Goal: Task Accomplishment & Management: Use online tool/utility

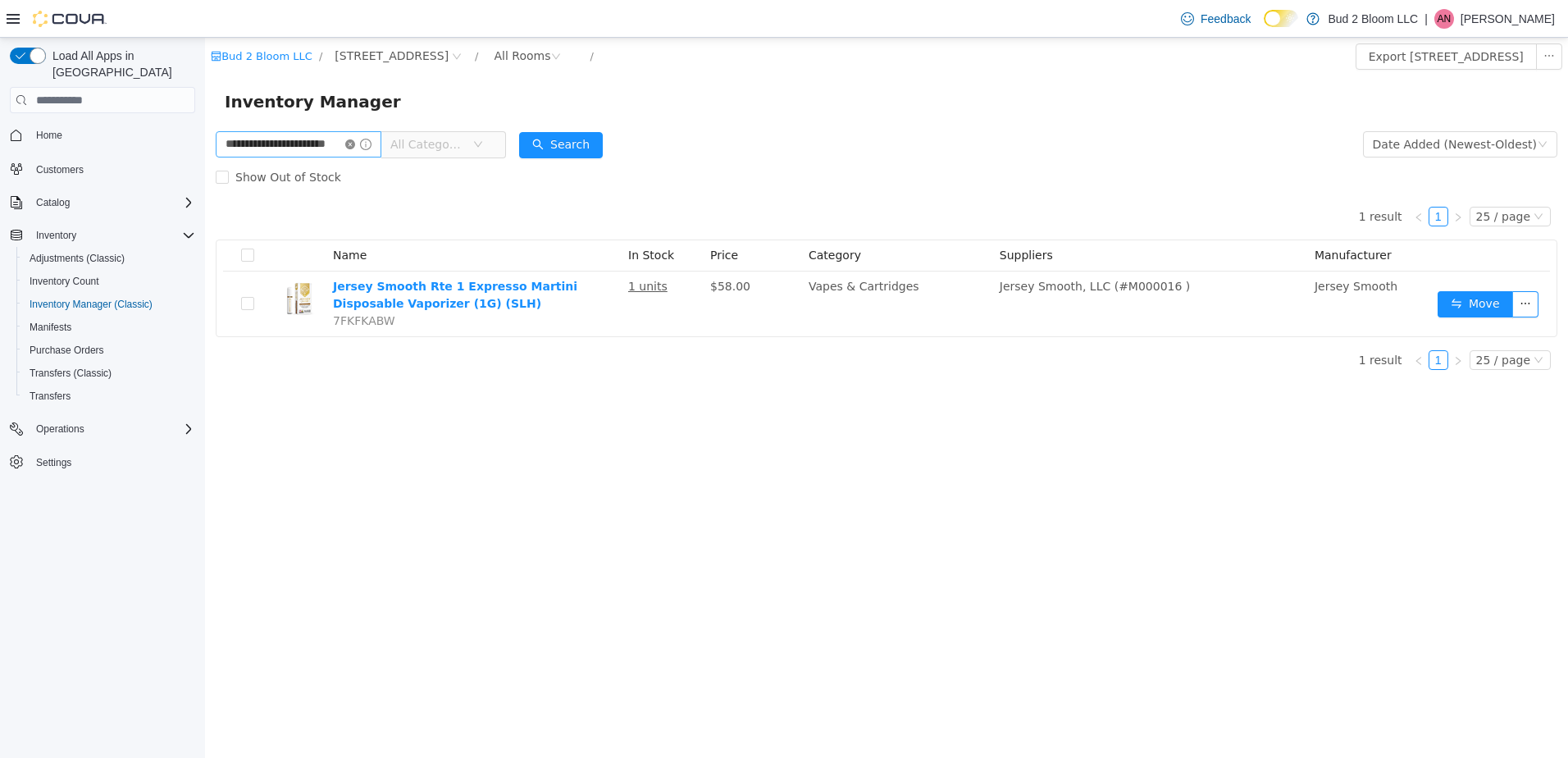
click at [356, 147] on icon "icon: close-circle" at bounding box center [351, 144] width 10 height 10
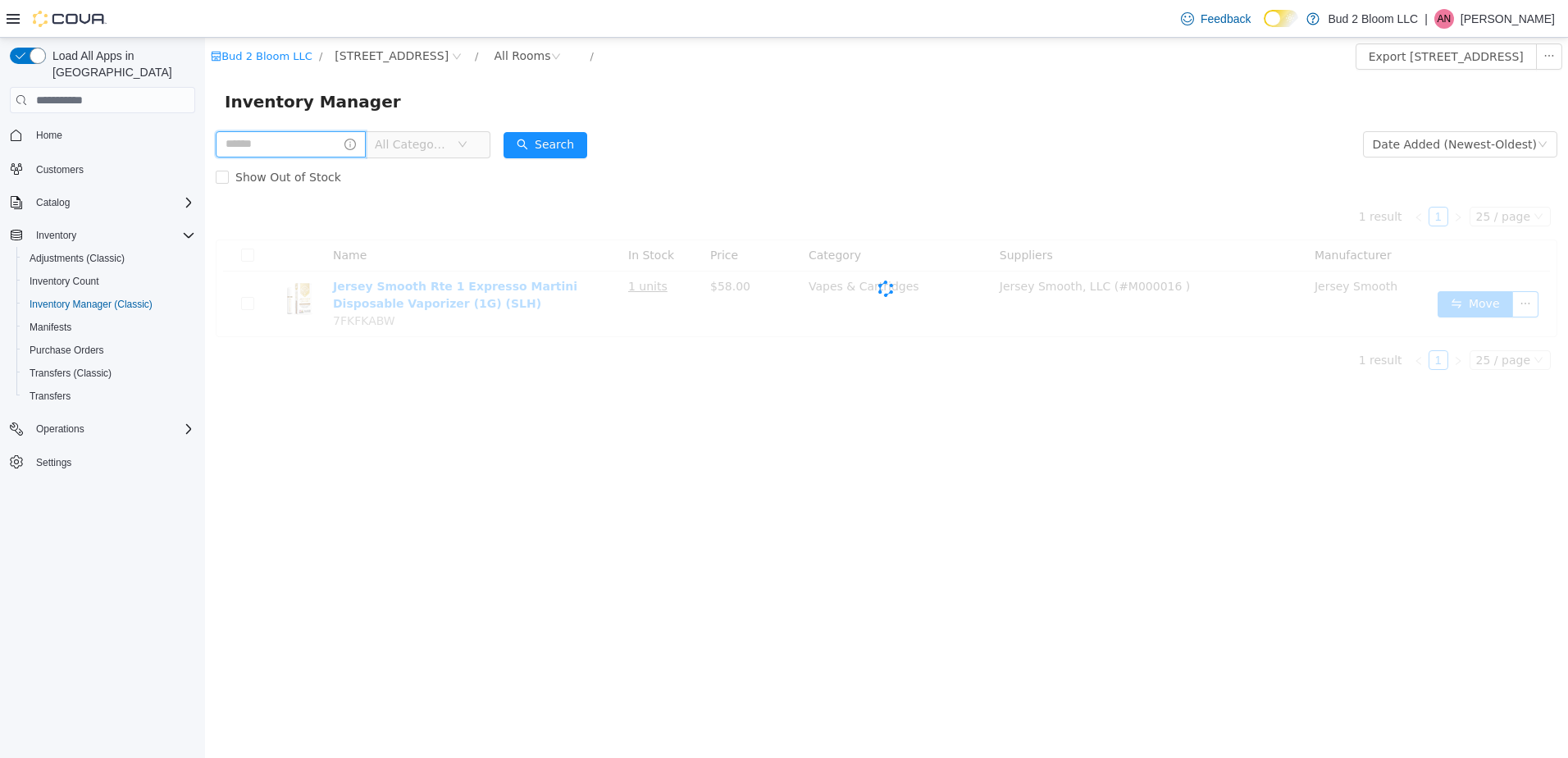
click at [333, 146] on input "text" at bounding box center [290, 144] width 150 height 27
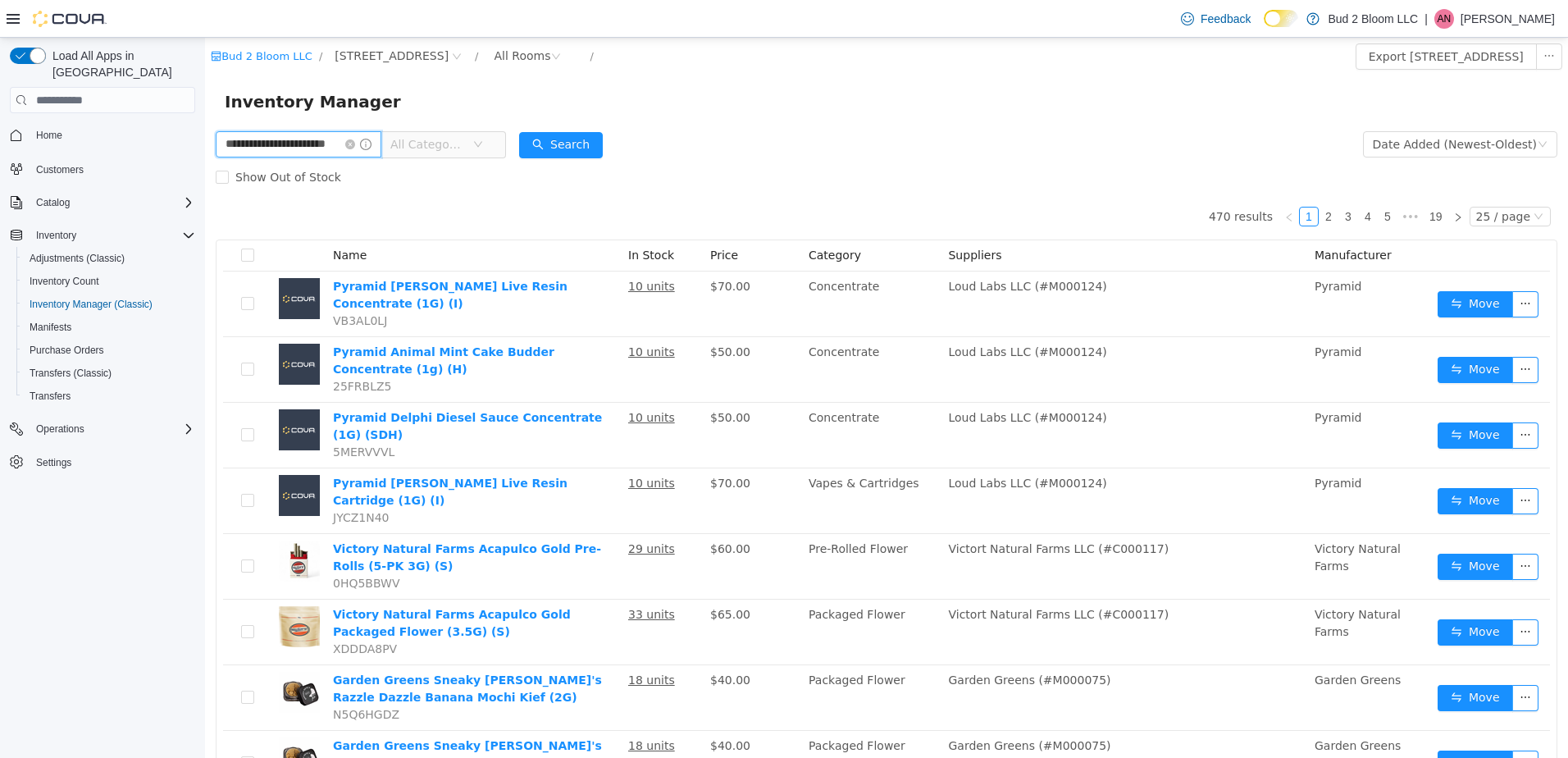
scroll to position [0, 21]
type input "**********"
click at [568, 145] on button "Search" at bounding box center [574, 145] width 84 height 27
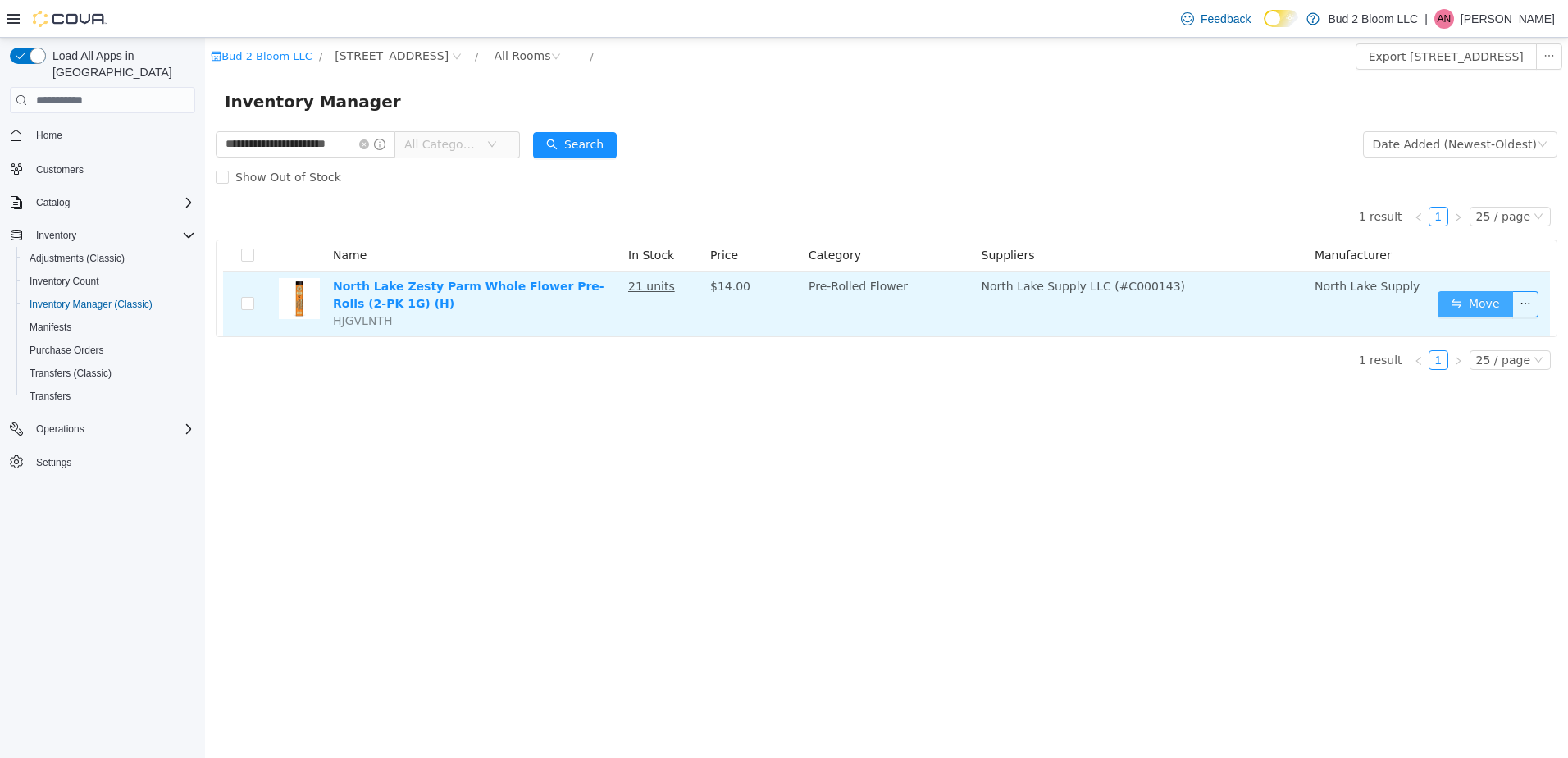
click at [1483, 305] on button "Move" at bounding box center [1475, 304] width 75 height 27
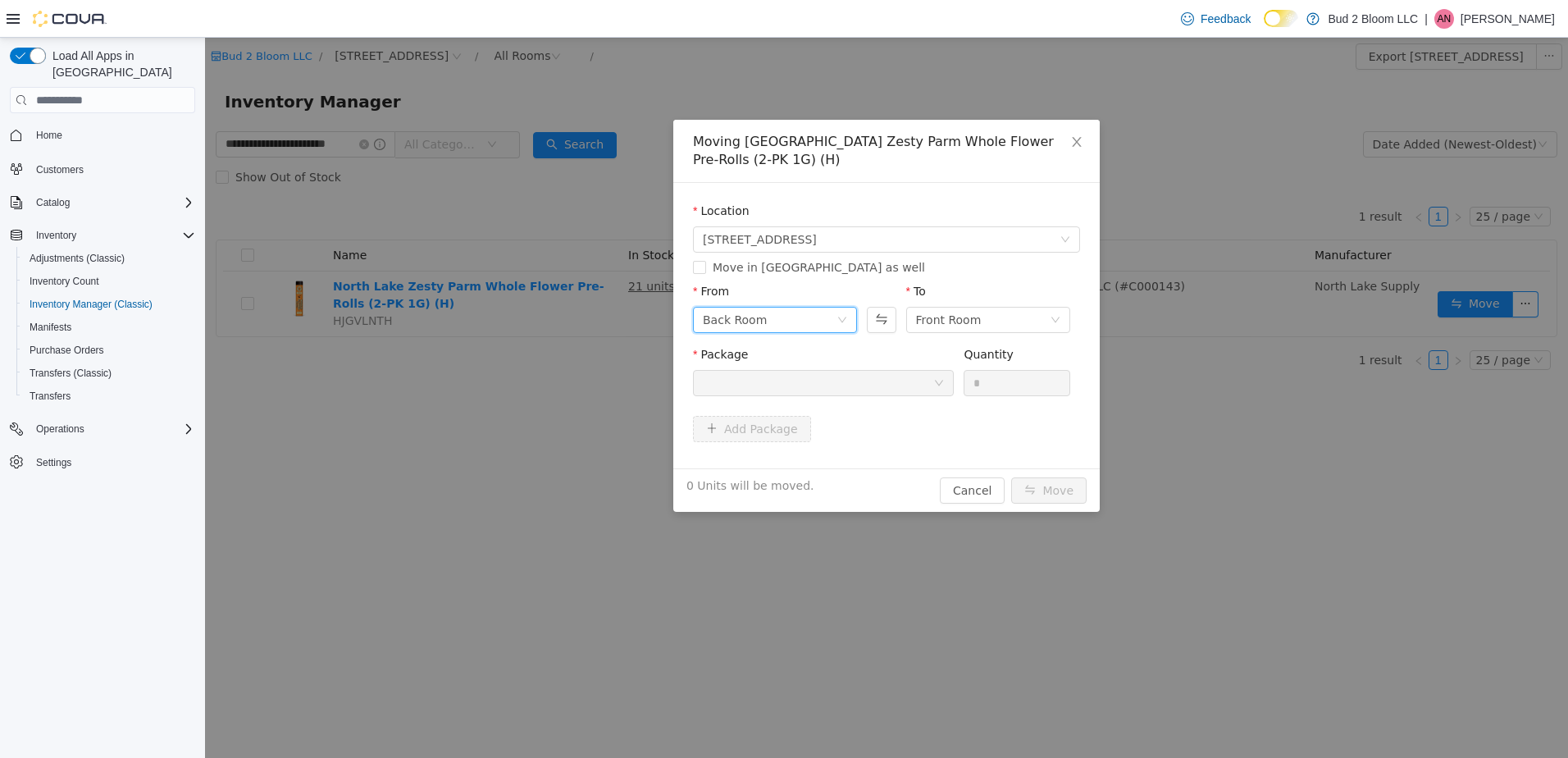
click at [771, 320] on div "Back Room" at bounding box center [769, 320] width 133 height 25
click at [772, 427] on li "SAMPLES" at bounding box center [775, 432] width 164 height 27
click at [922, 380] on div at bounding box center [818, 383] width 230 height 25
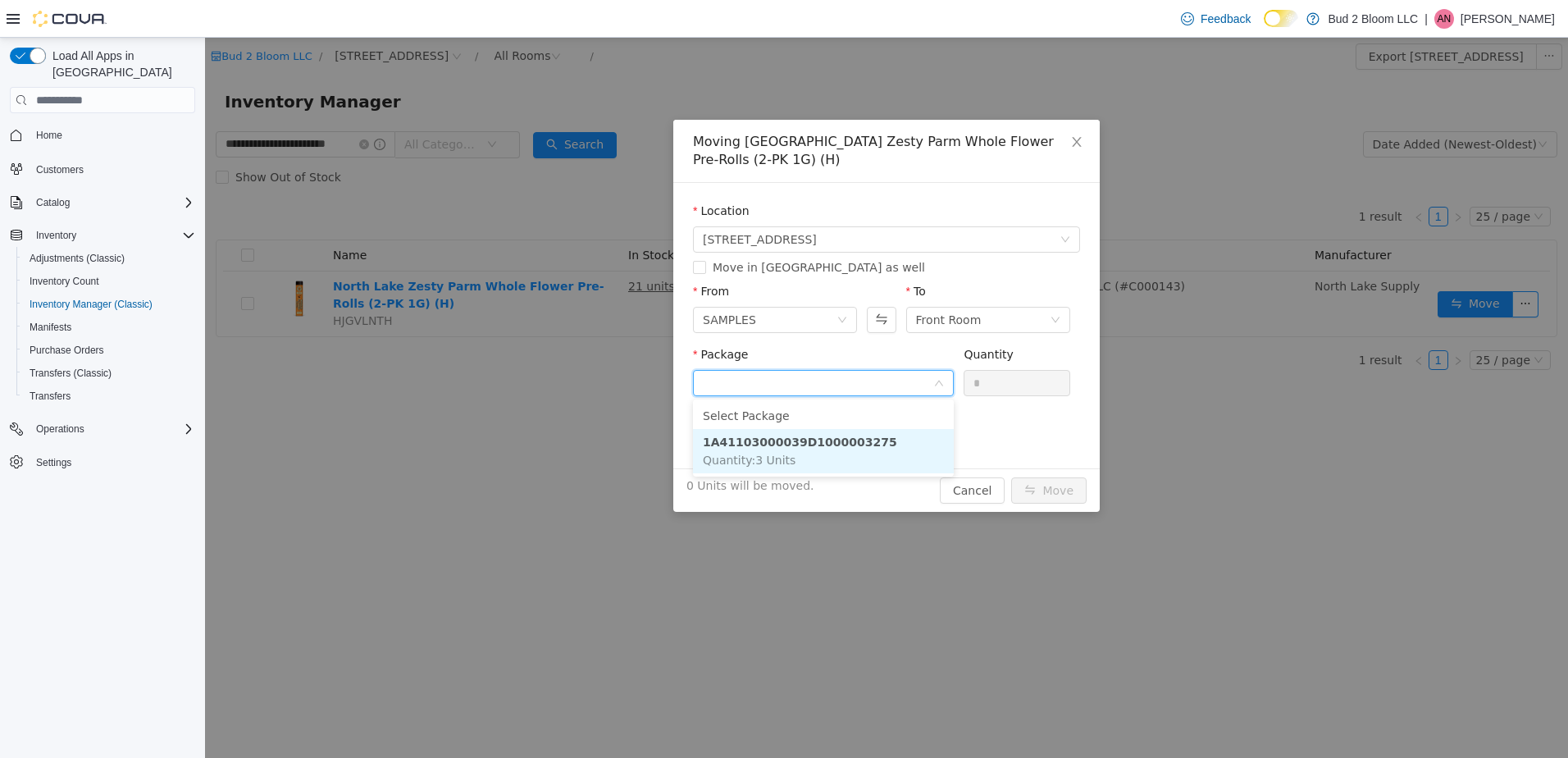
click at [841, 439] on strong "1A41103000039D1000003275" at bounding box center [800, 442] width 195 height 13
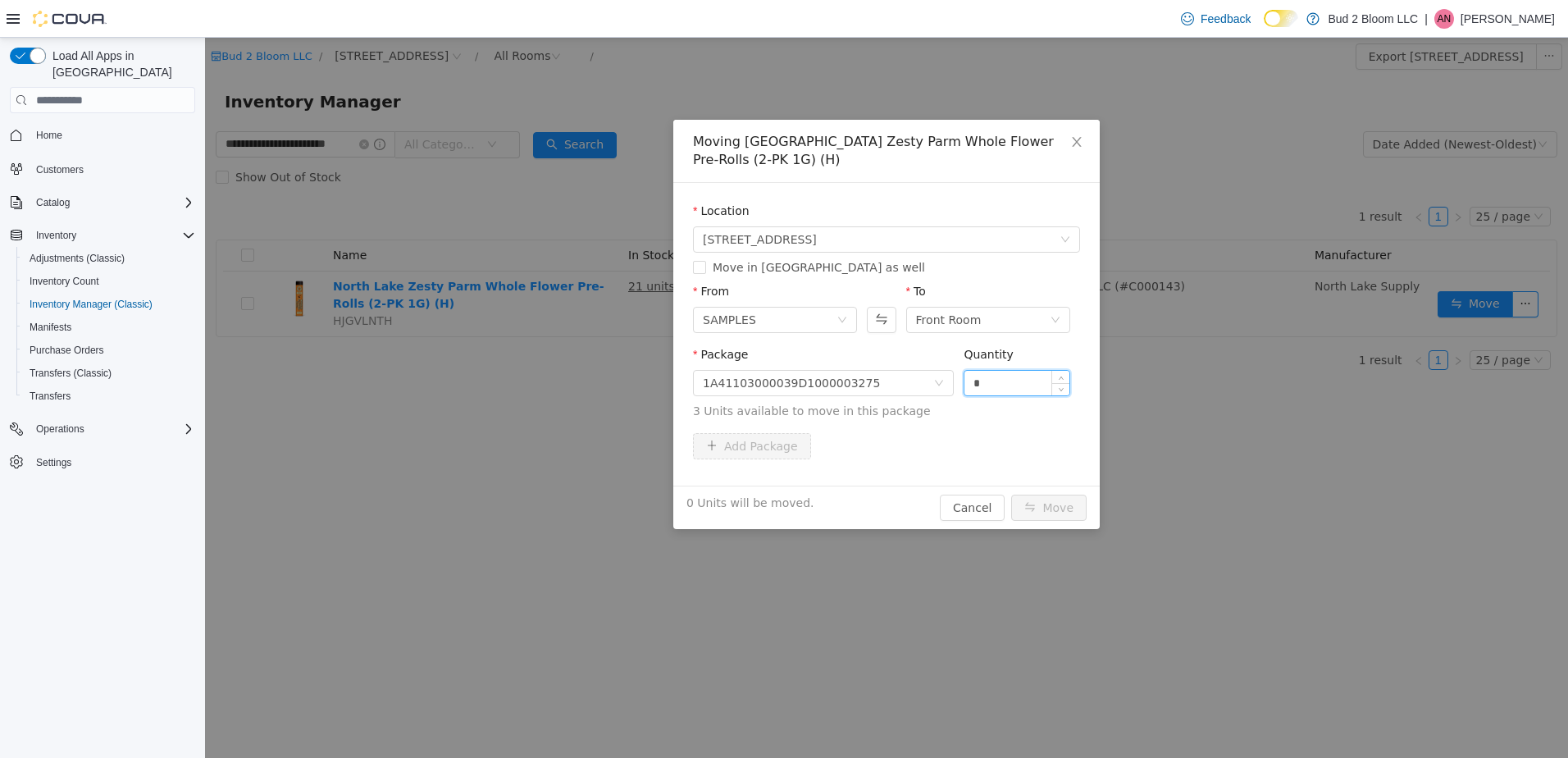
click at [991, 387] on input "*" at bounding box center [1017, 383] width 105 height 25
type input "*"
click at [1011, 495] on button "Move" at bounding box center [1048, 508] width 75 height 27
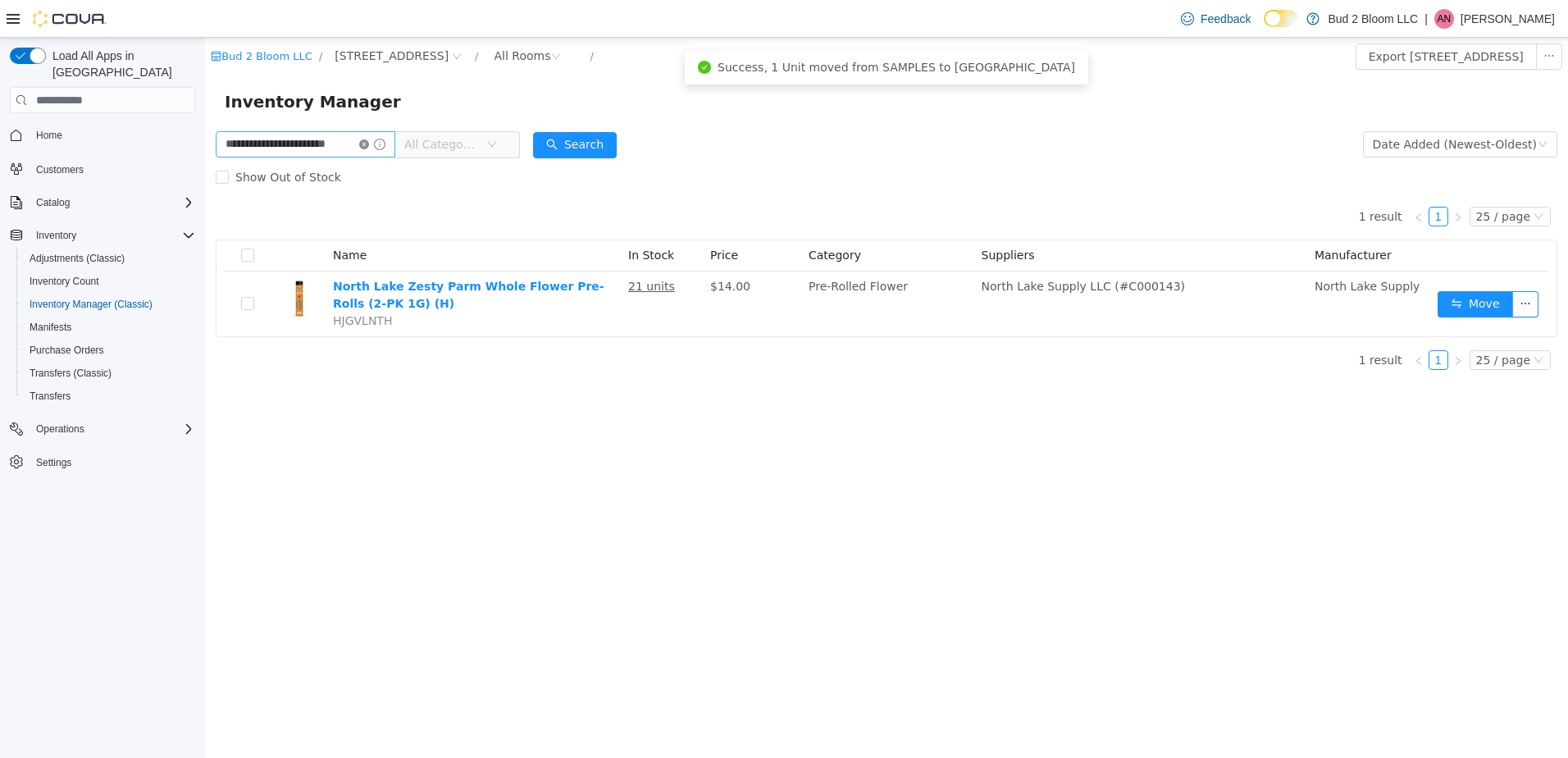
click at [363, 140] on icon "icon: close-circle" at bounding box center [364, 144] width 10 height 10
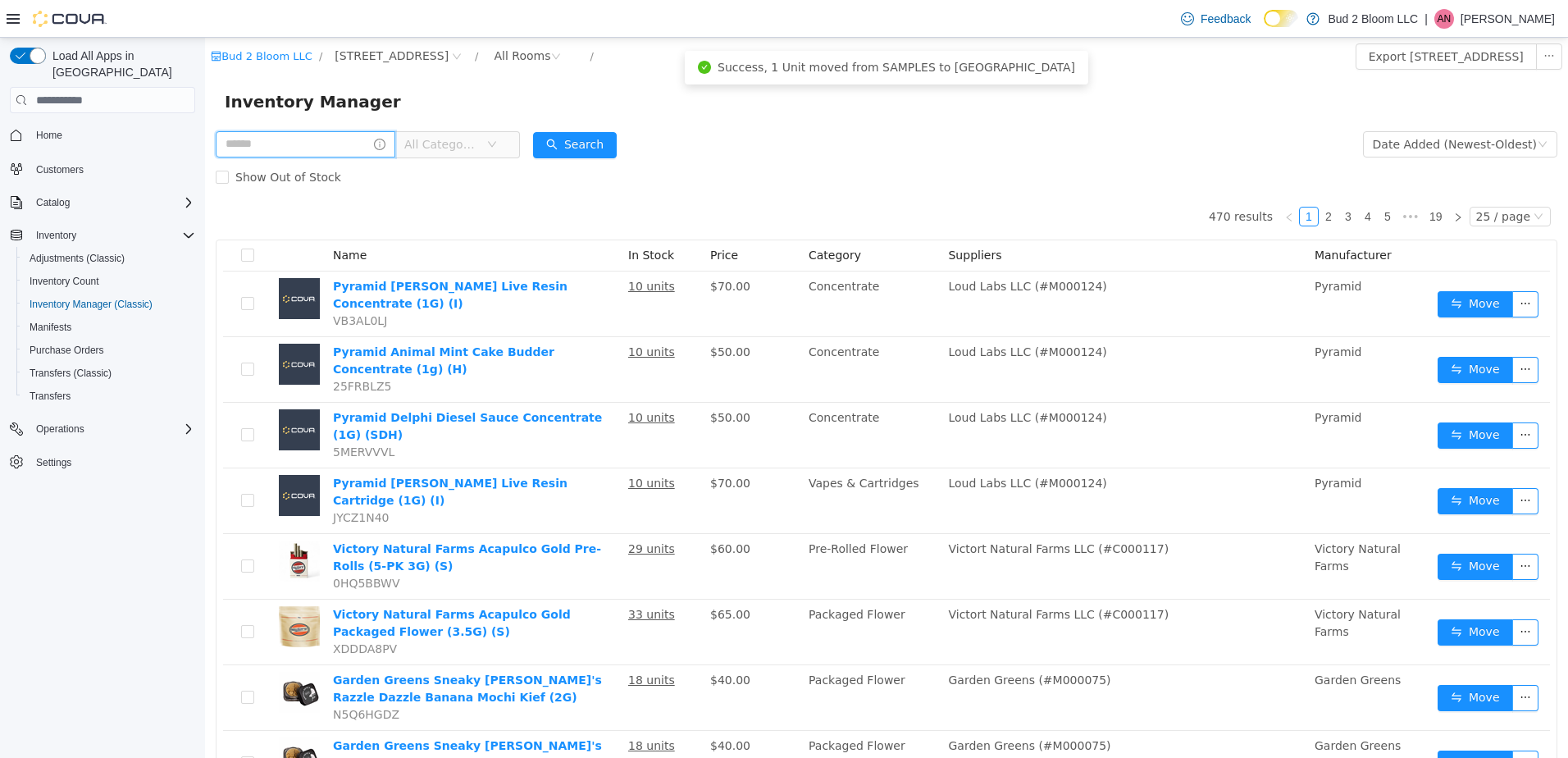
click at [326, 139] on input "text" at bounding box center [305, 144] width 180 height 27
type input "**********"
click at [569, 147] on button "Search" at bounding box center [574, 145] width 84 height 27
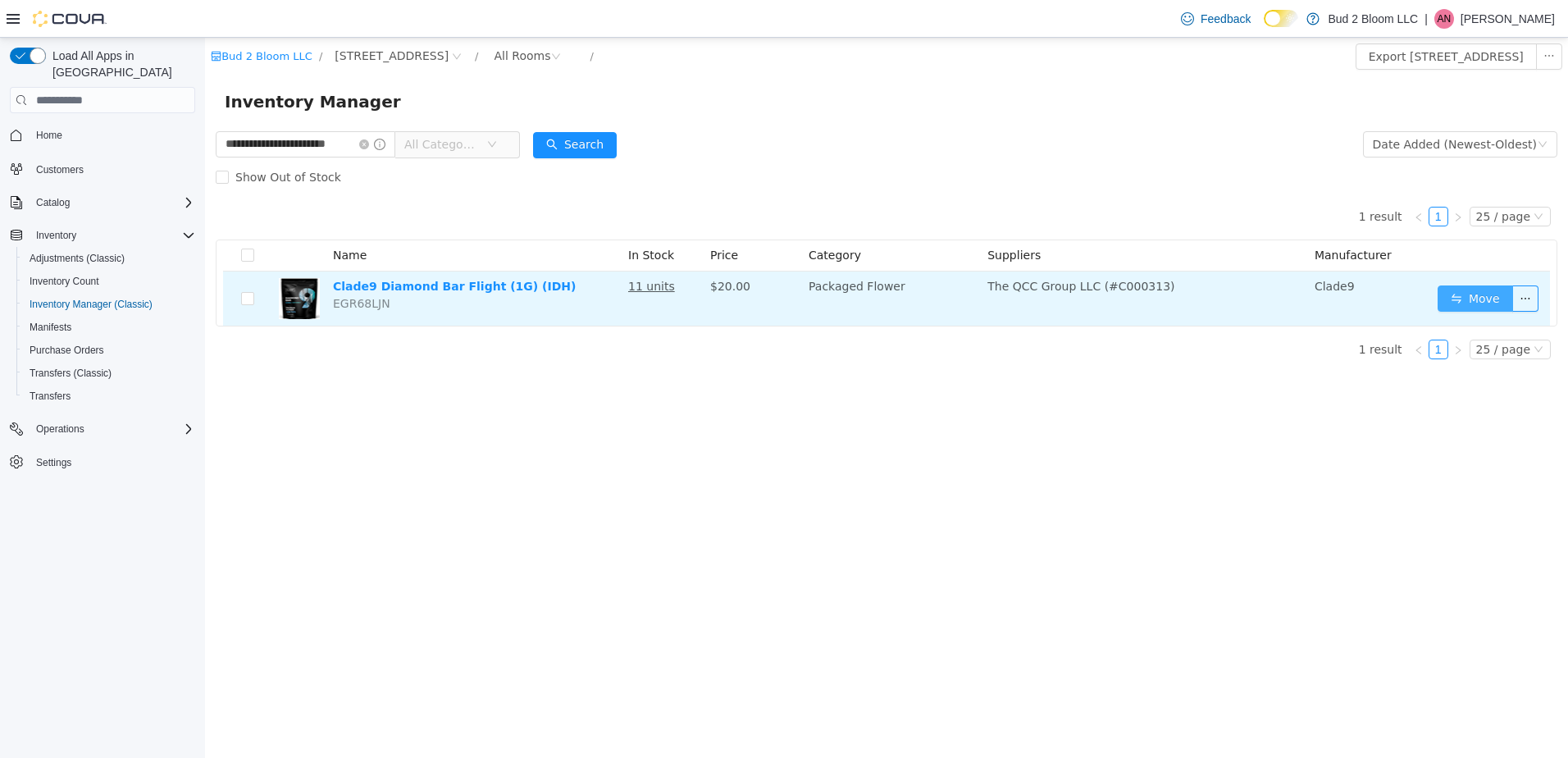
click at [1479, 289] on button "Move" at bounding box center [1475, 298] width 75 height 27
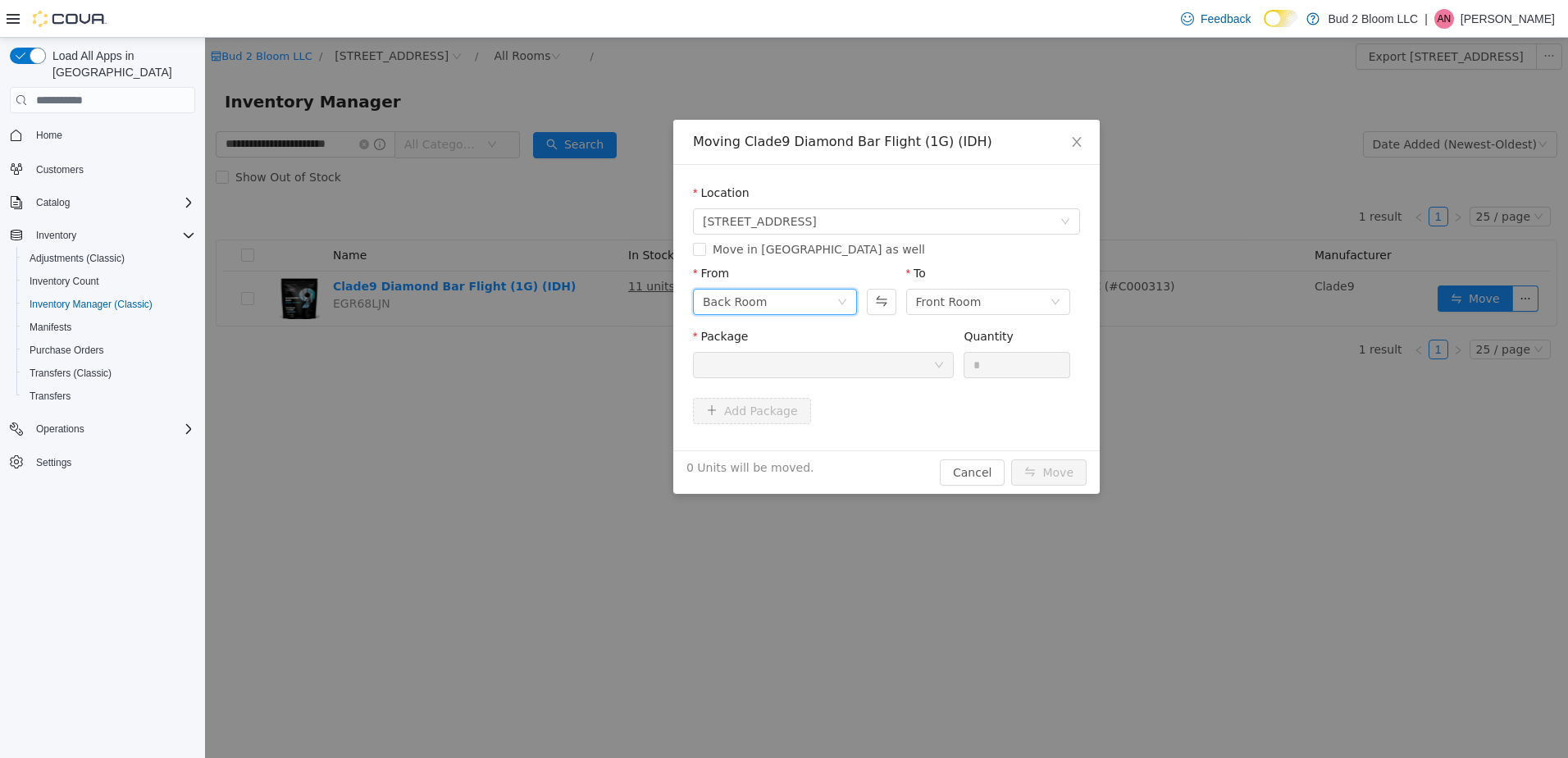
click at [802, 303] on div "Back Room" at bounding box center [769, 302] width 133 height 25
click at [792, 410] on li "SAMPLES" at bounding box center [775, 413] width 164 height 27
click at [878, 369] on div at bounding box center [818, 365] width 230 height 25
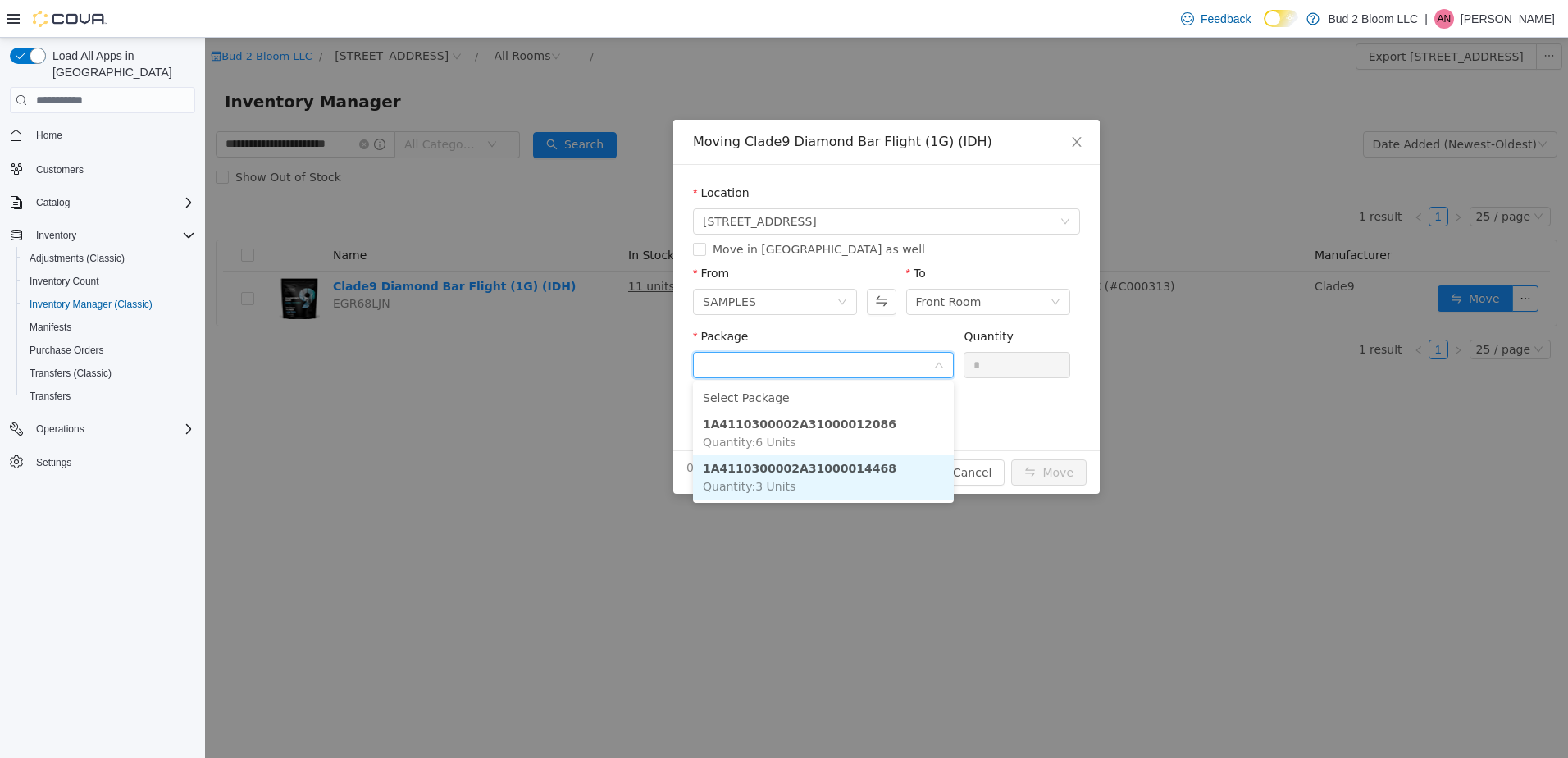
drag, startPoint x: 870, startPoint y: 466, endPoint x: 983, endPoint y: 413, distance: 124.8
click at [874, 465] on li "1A4110300002A31000014468 Quantity : 3 Units" at bounding box center [823, 476] width 261 height 44
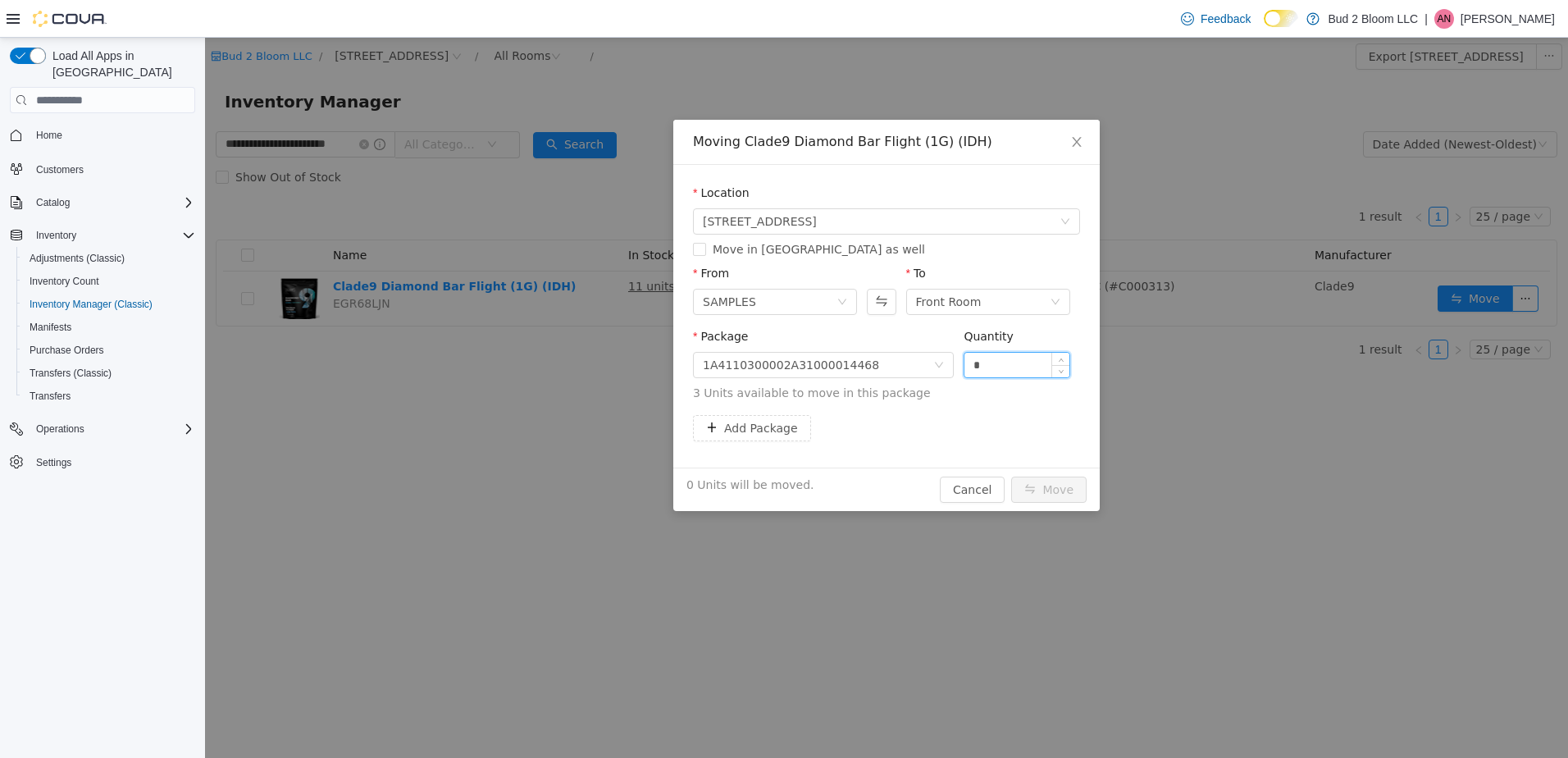
click at [999, 369] on input "*" at bounding box center [1017, 365] width 105 height 25
type input "*"
click at [1011, 476] on button "Move" at bounding box center [1048, 490] width 75 height 27
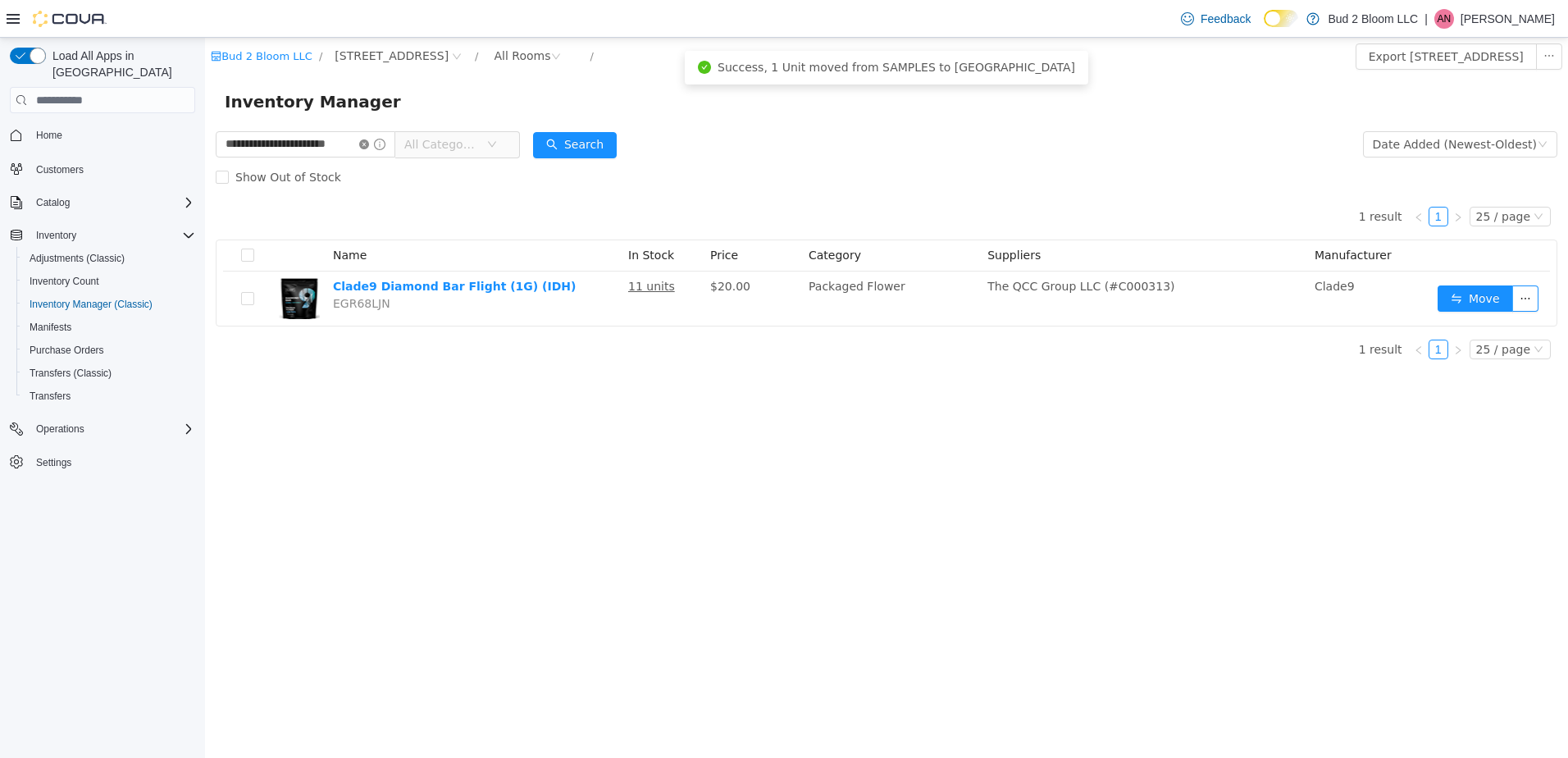
click at [365, 142] on icon "icon: close-circle" at bounding box center [364, 144] width 10 height 10
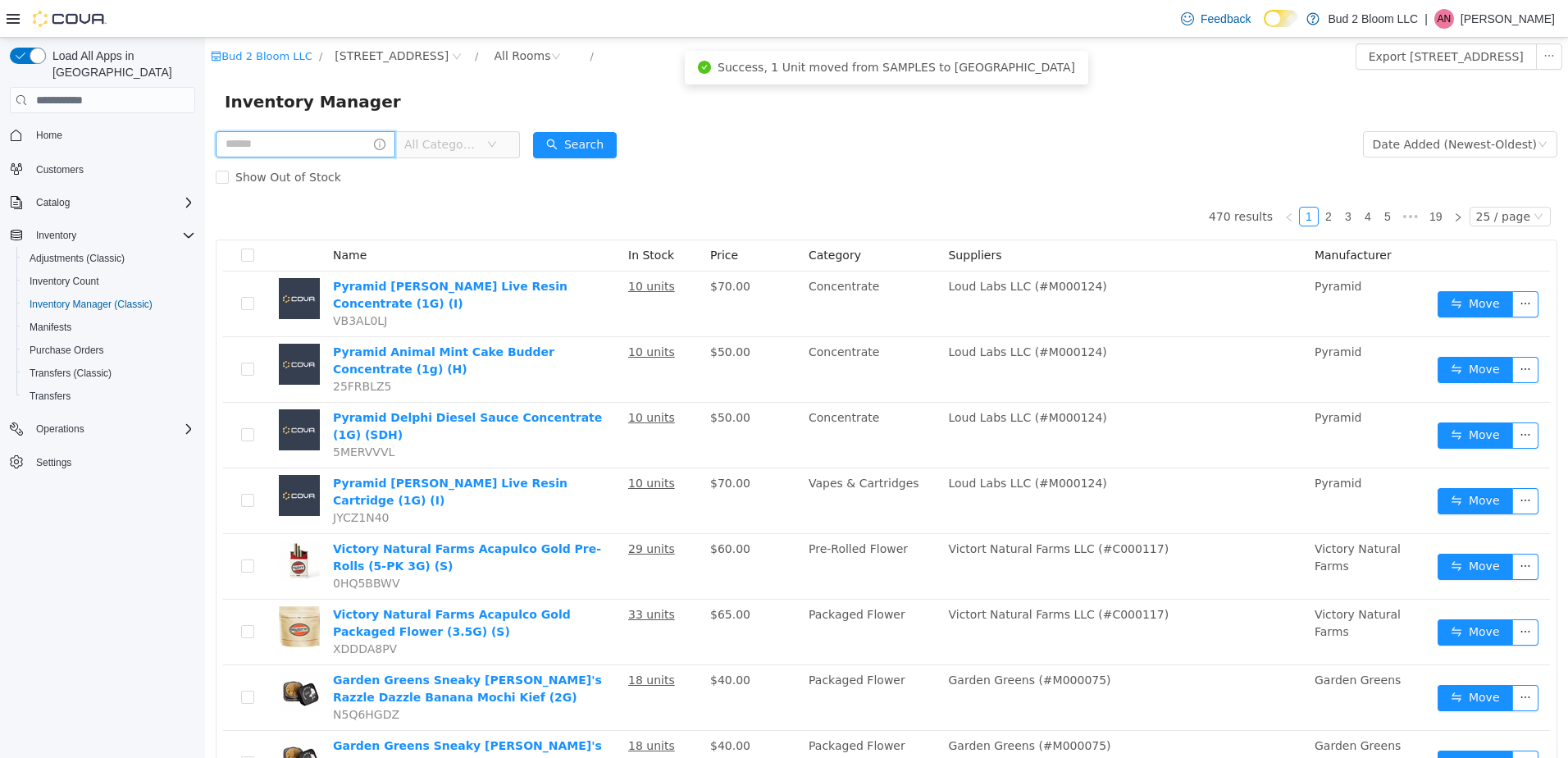
click at [328, 140] on input "text" at bounding box center [305, 144] width 180 height 27
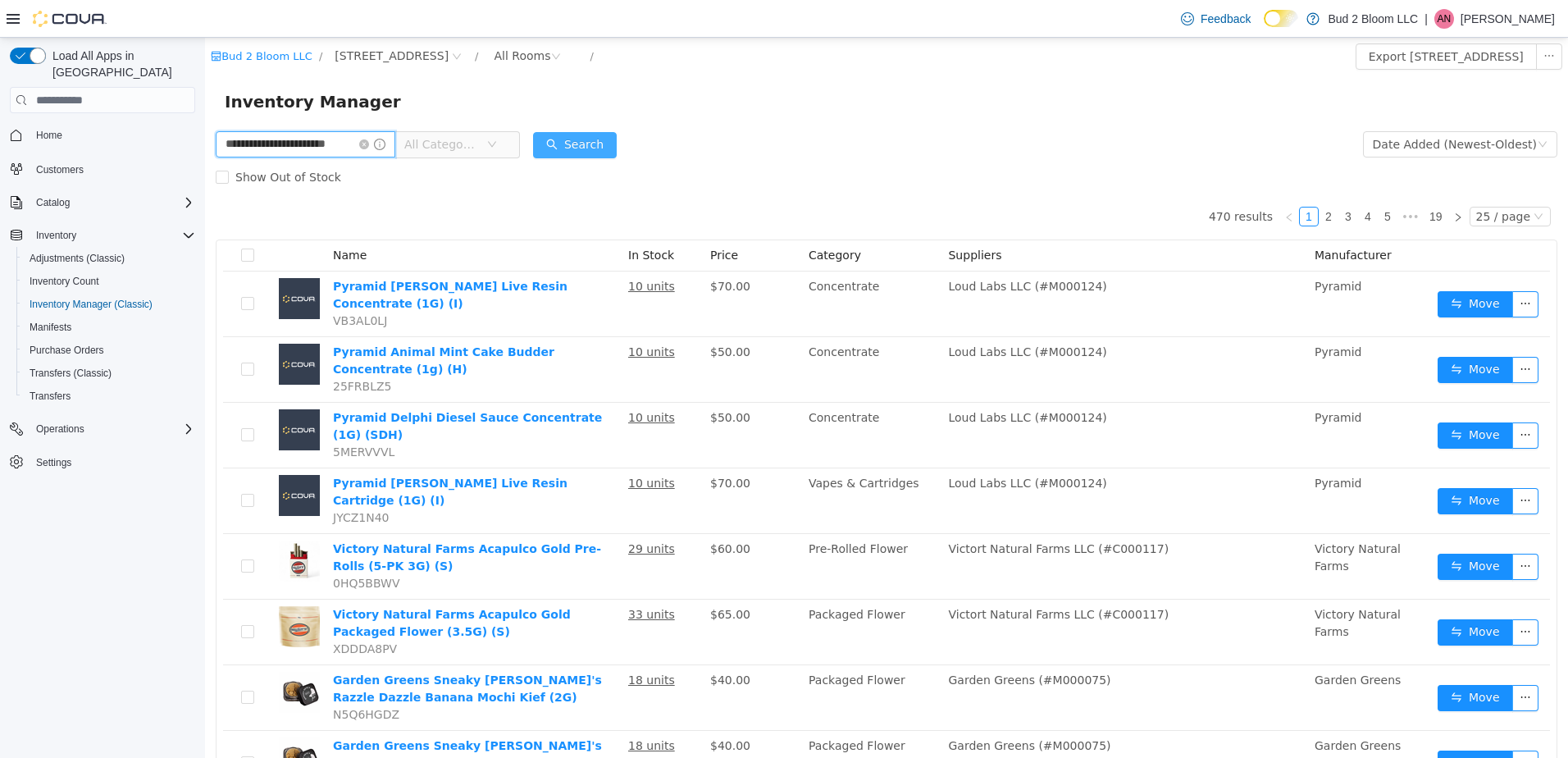
type input "**********"
click at [560, 147] on button "Search" at bounding box center [574, 145] width 84 height 27
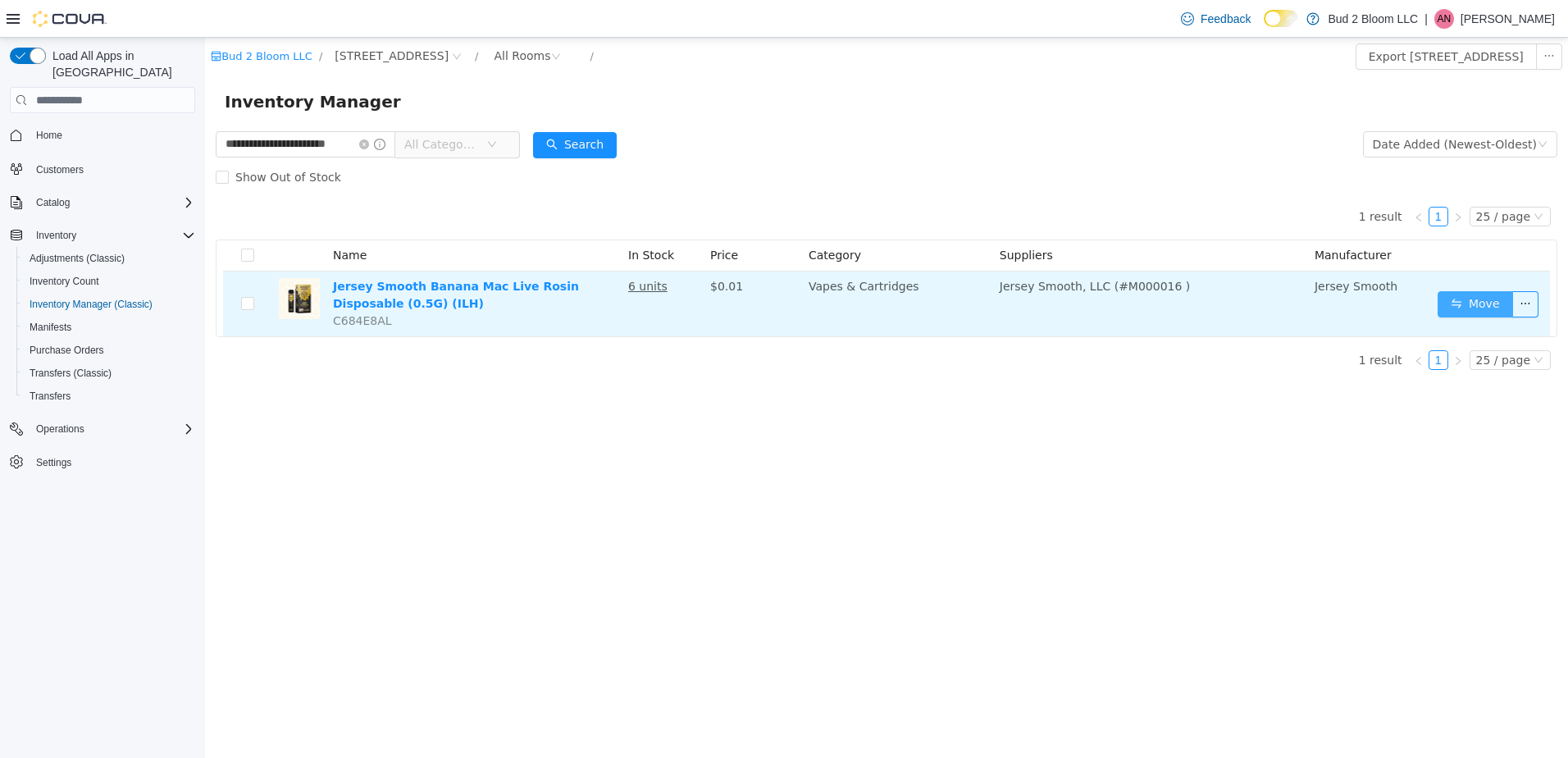
click at [1470, 308] on button "Move" at bounding box center [1475, 304] width 75 height 27
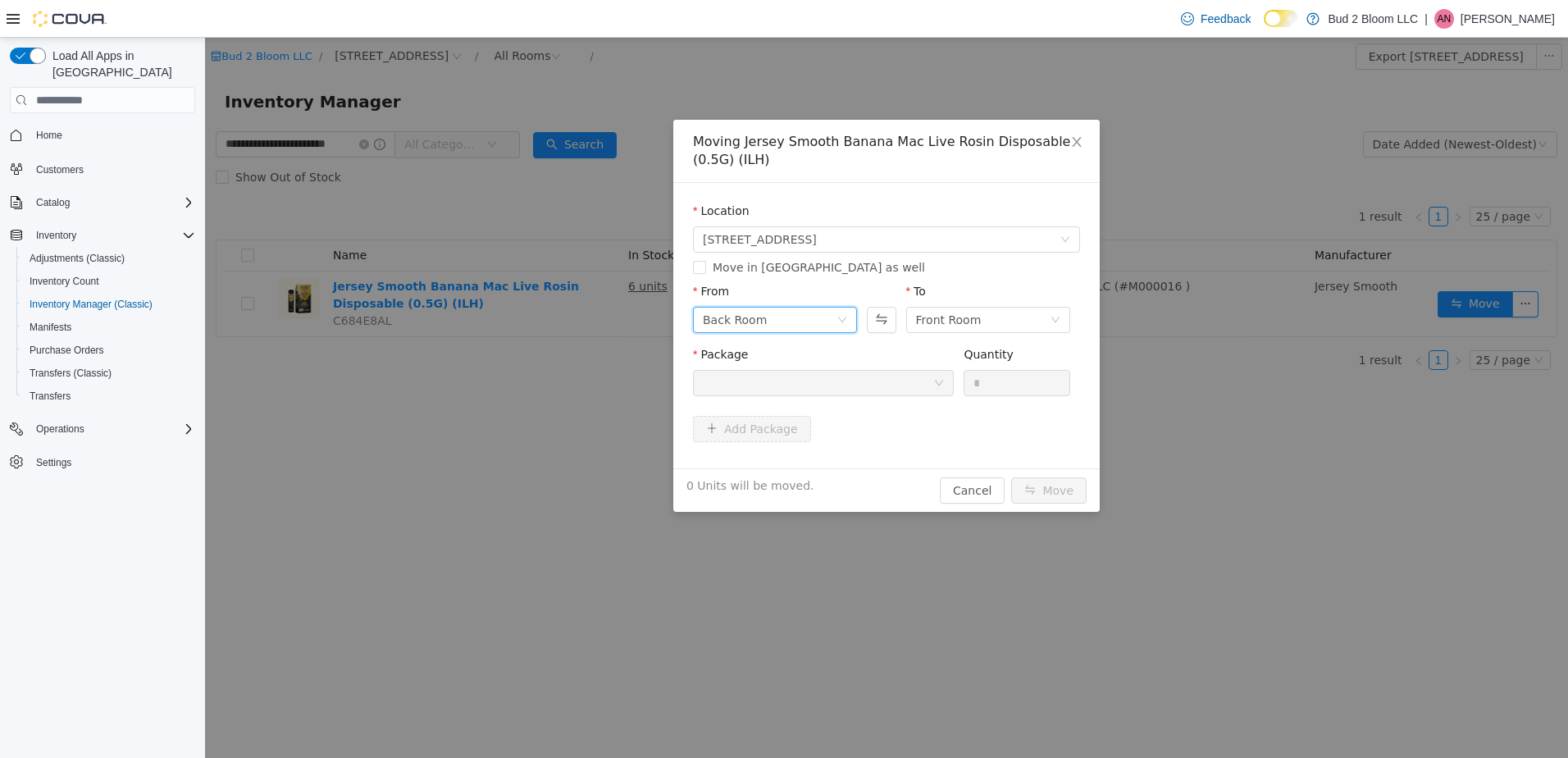
click at [806, 321] on div "Back Room" at bounding box center [769, 320] width 133 height 25
click at [806, 432] on li "SAMPLES" at bounding box center [775, 432] width 164 height 27
click at [866, 382] on div at bounding box center [818, 383] width 230 height 25
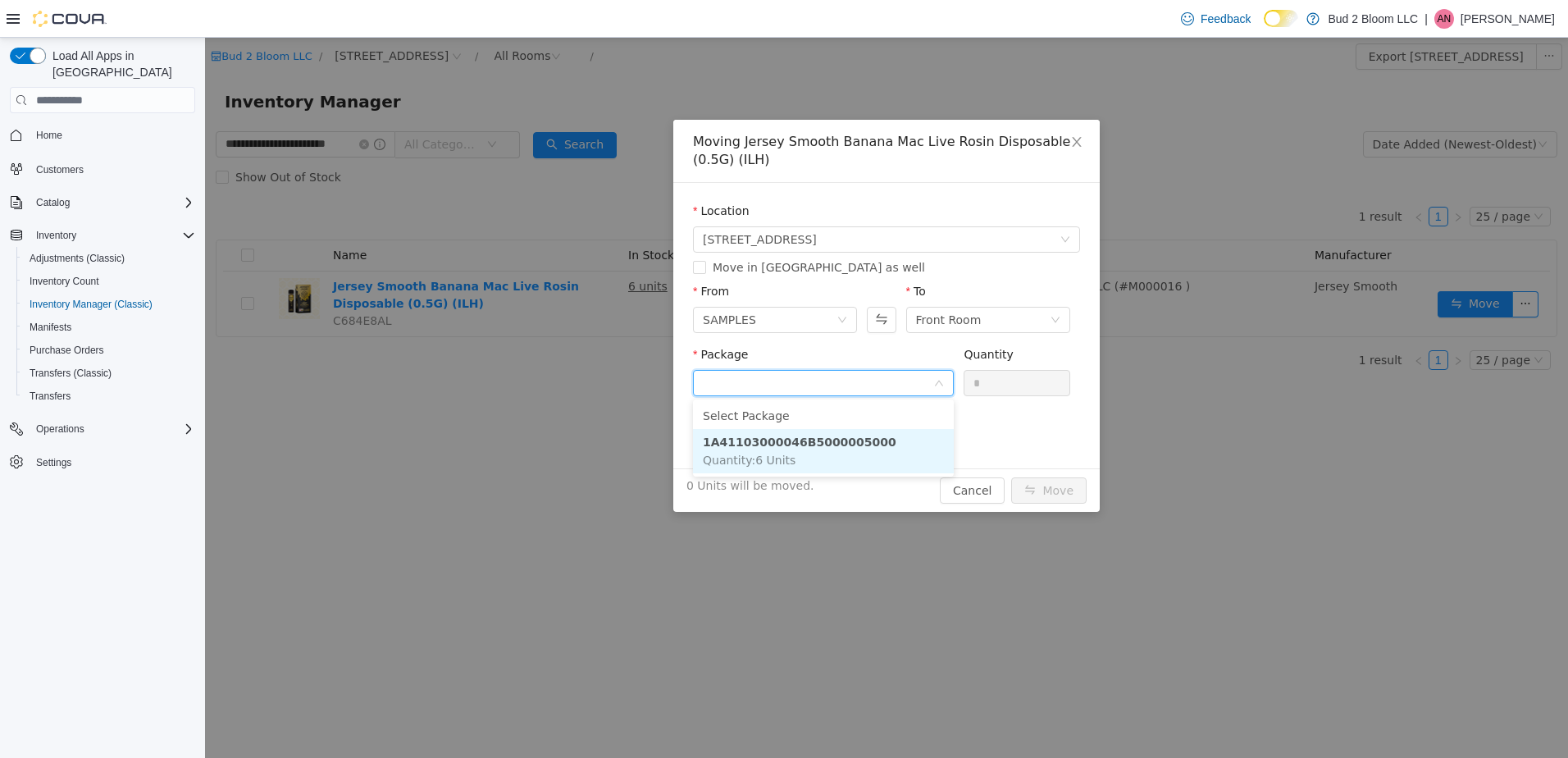
click at [865, 443] on li "1A41103000046B5000005000 Quantity : 6 Units" at bounding box center [823, 451] width 261 height 44
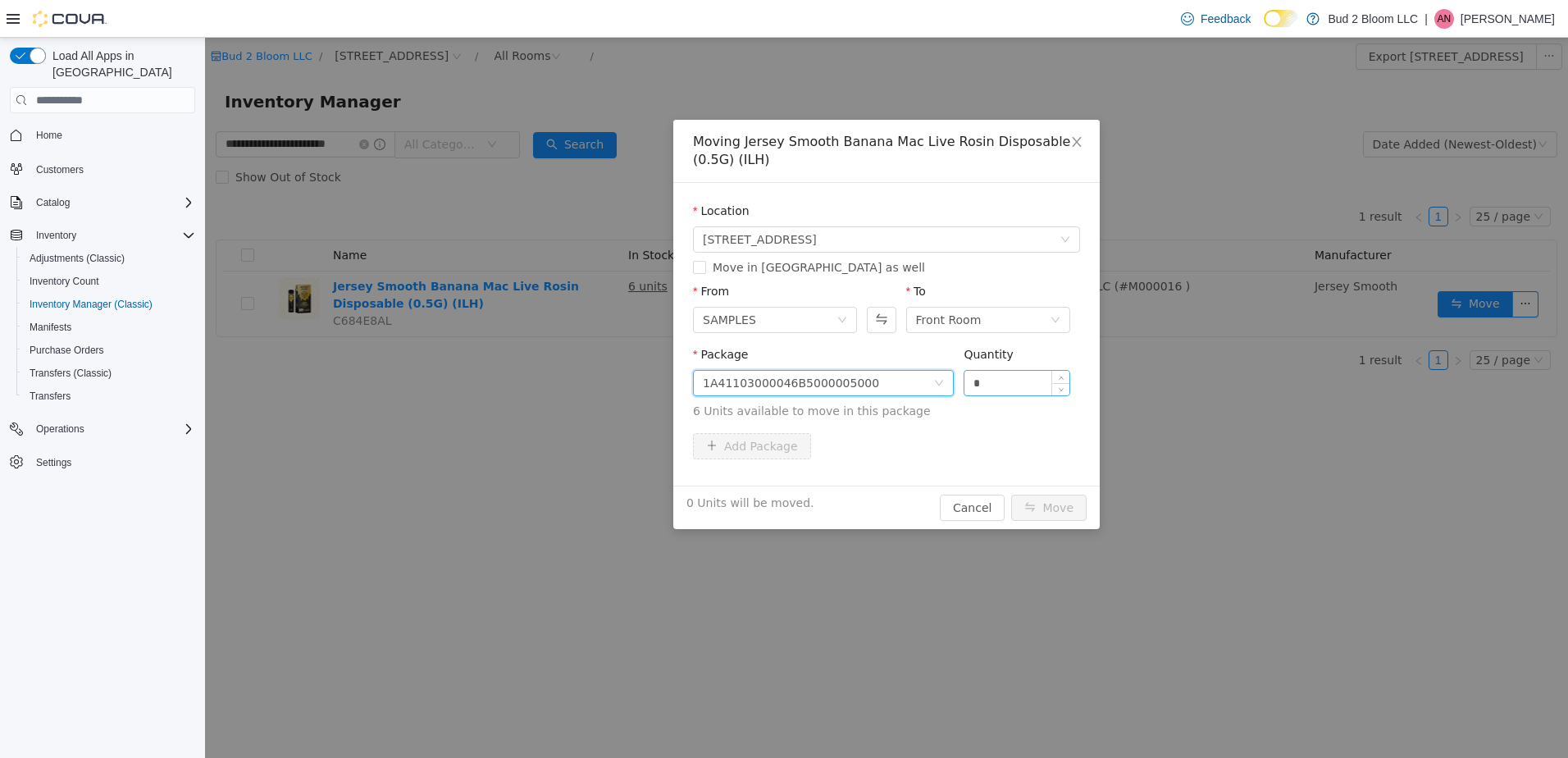
click at [990, 390] on input "*" at bounding box center [1017, 383] width 105 height 25
type input "*"
click at [1011, 495] on button "Move" at bounding box center [1048, 508] width 75 height 27
